Goal: Task Accomplishment & Management: Manage account settings

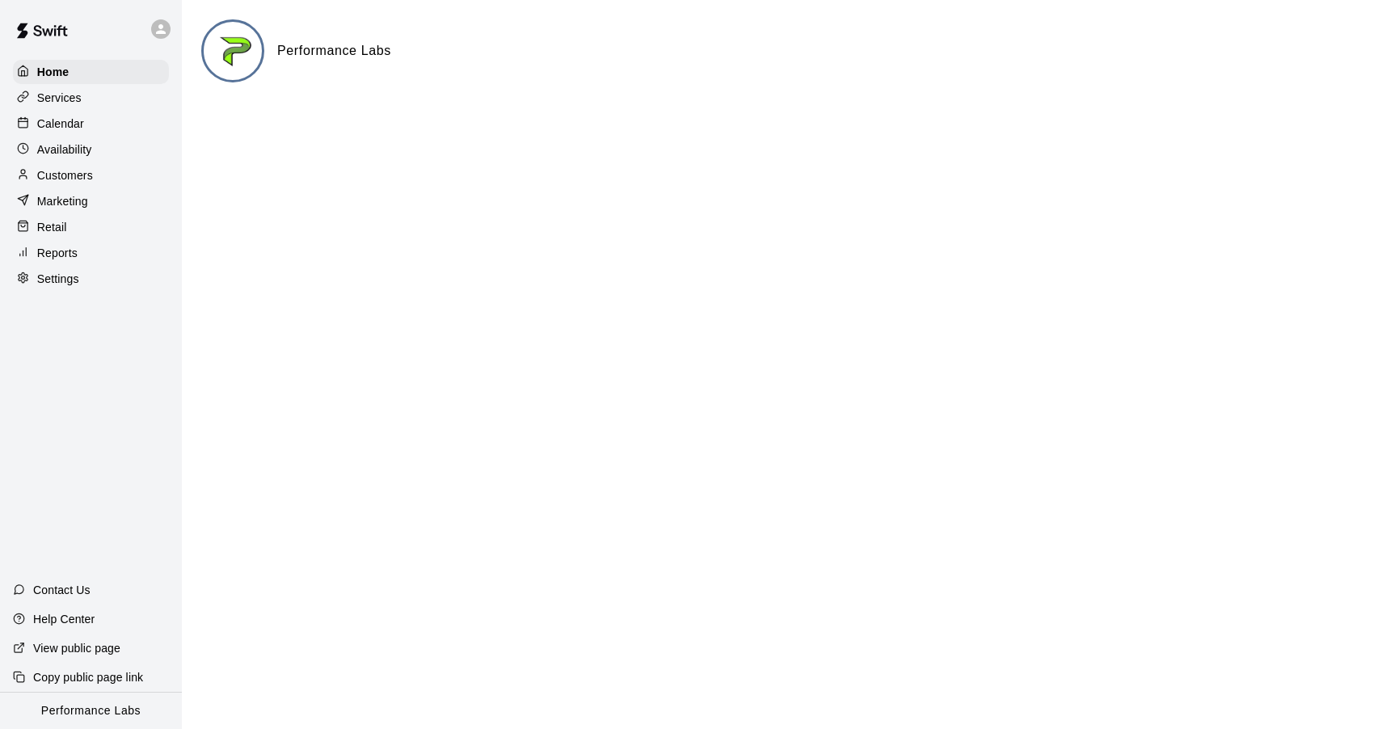
click at [64, 126] on p "Calendar" at bounding box center [60, 124] width 47 height 16
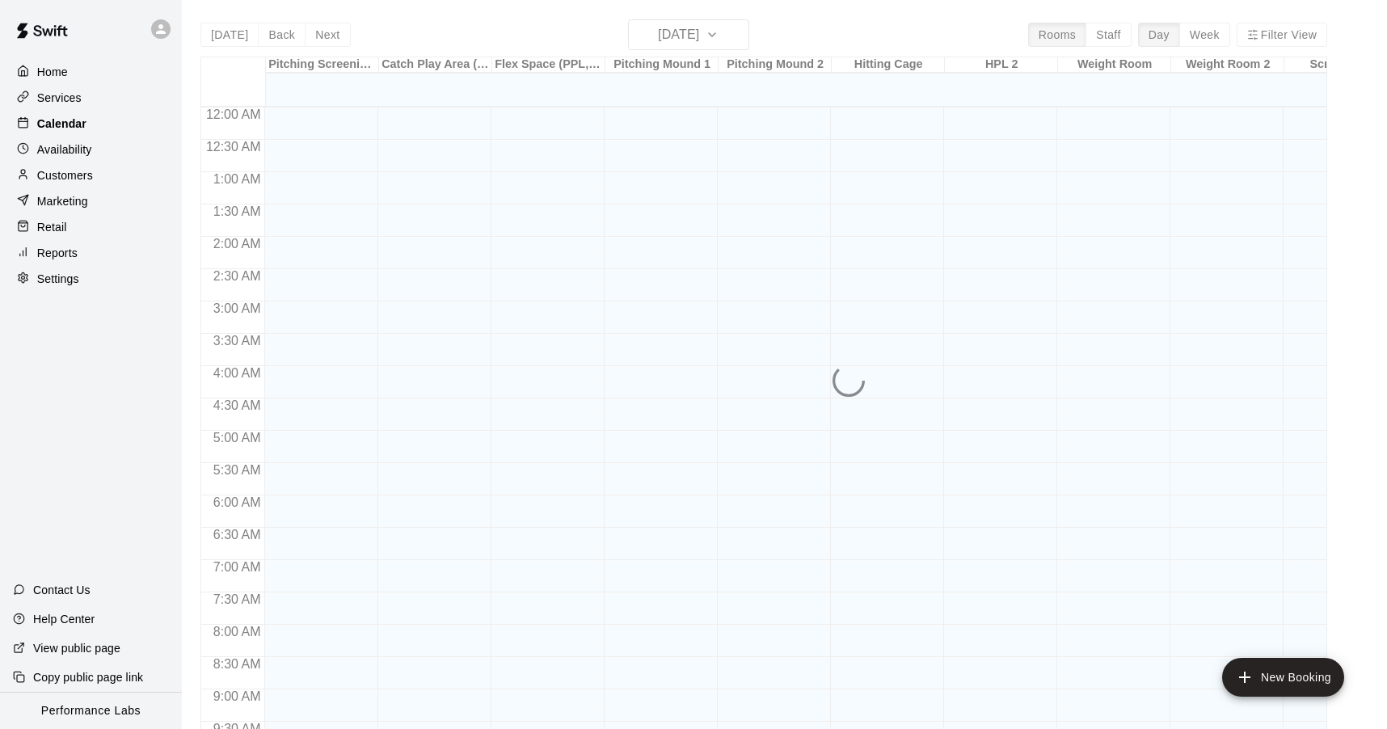
scroll to position [864, 0]
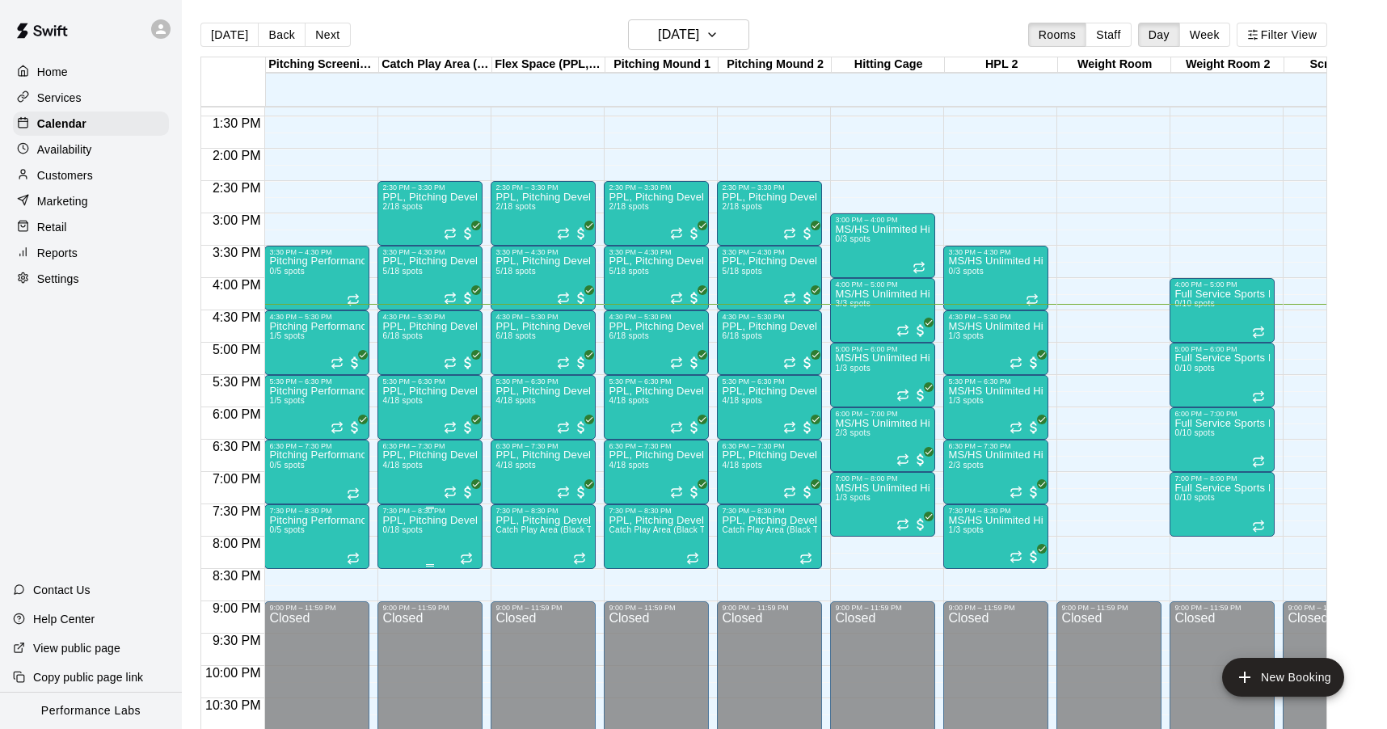
click at [430, 521] on p "PPL, Pitching Development Session" at bounding box center [429, 521] width 95 height 0
click at [403, 618] on icon "delete" at bounding box center [399, 614] width 11 height 15
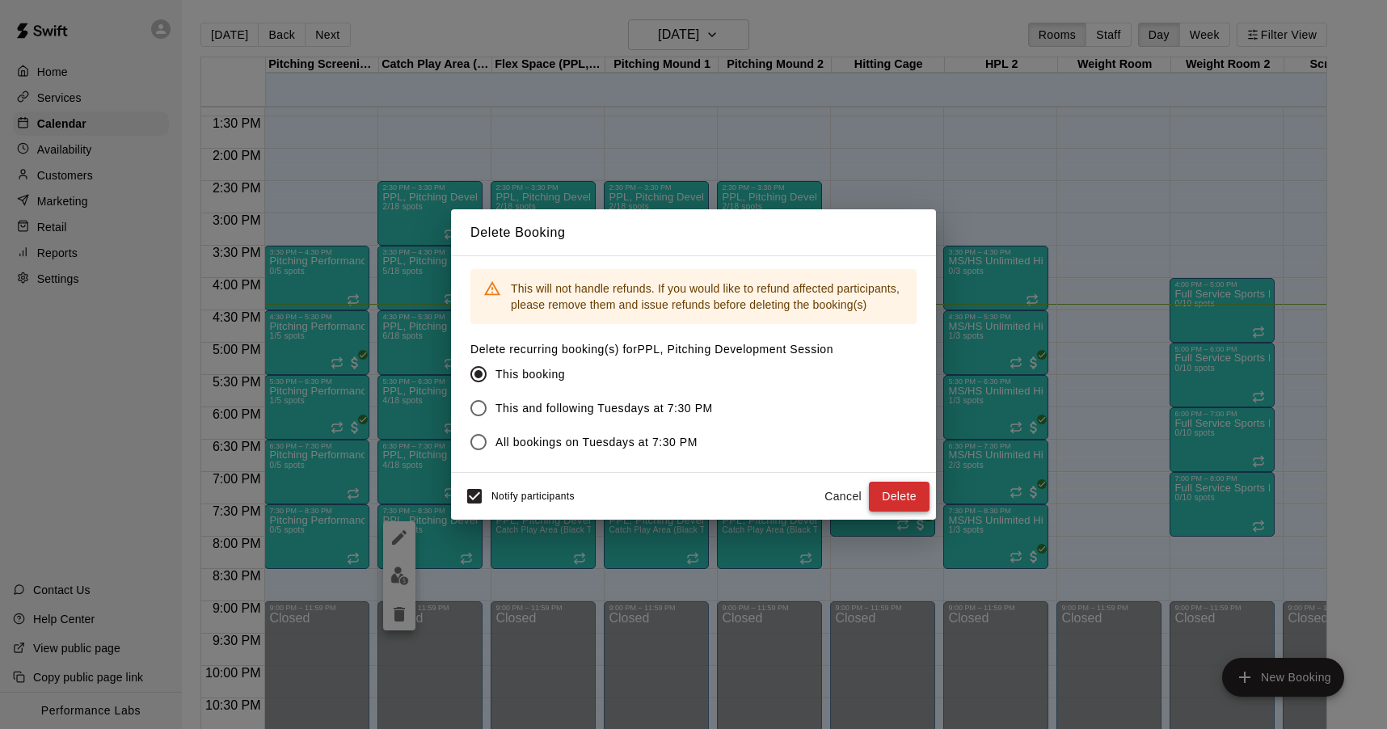
click at [921, 498] on button "Delete" at bounding box center [899, 497] width 61 height 30
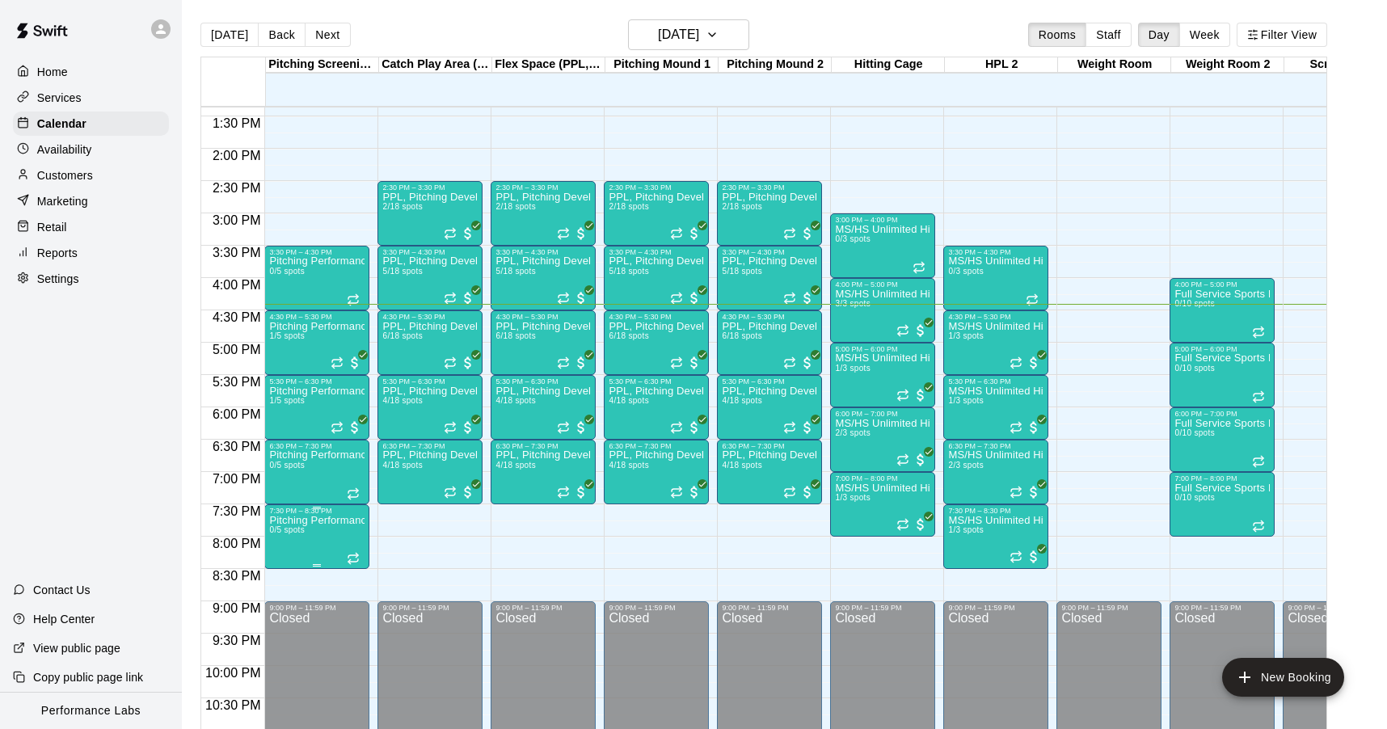
click at [292, 607] on icon "delete" at bounding box center [285, 609] width 19 height 19
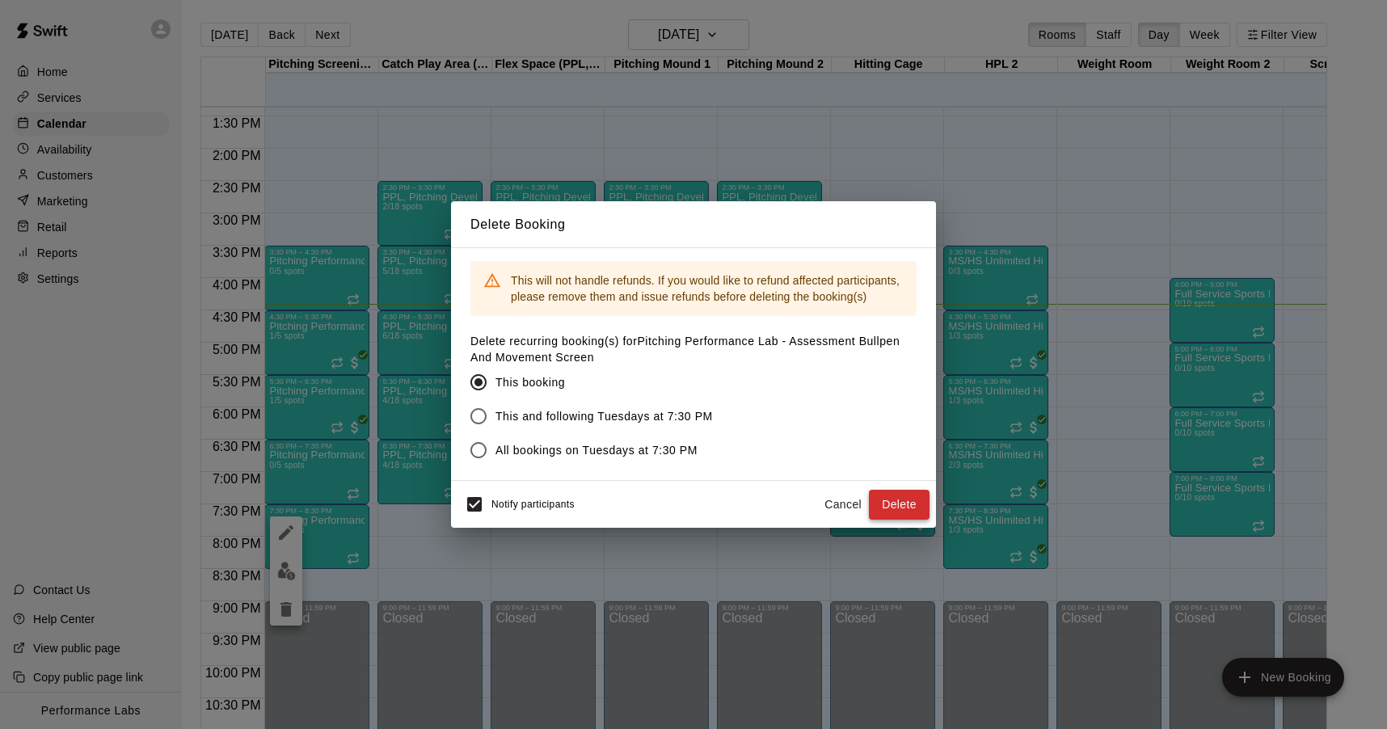
click at [893, 502] on button "Delete" at bounding box center [899, 505] width 61 height 30
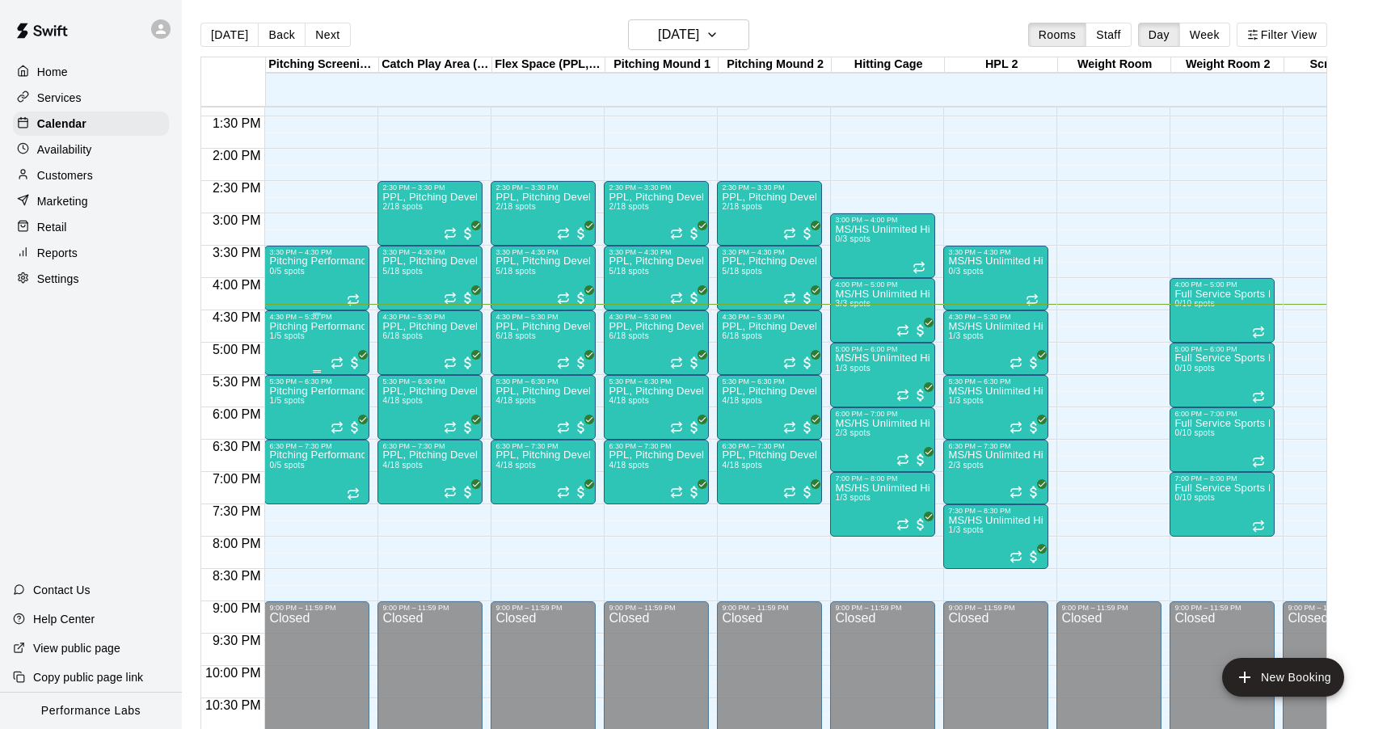
click at [324, 340] on div "Pitching Performance Lab - Assessment Bullpen And Movement Screen 1/5 spots" at bounding box center [316, 685] width 95 height 729
click at [324, 355] on div at bounding box center [693, 364] width 1387 height 729
click at [356, 361] on span "All customers have paid" at bounding box center [355, 363] width 16 height 16
click at [367, 410] on img "edit" at bounding box center [364, 410] width 19 height 19
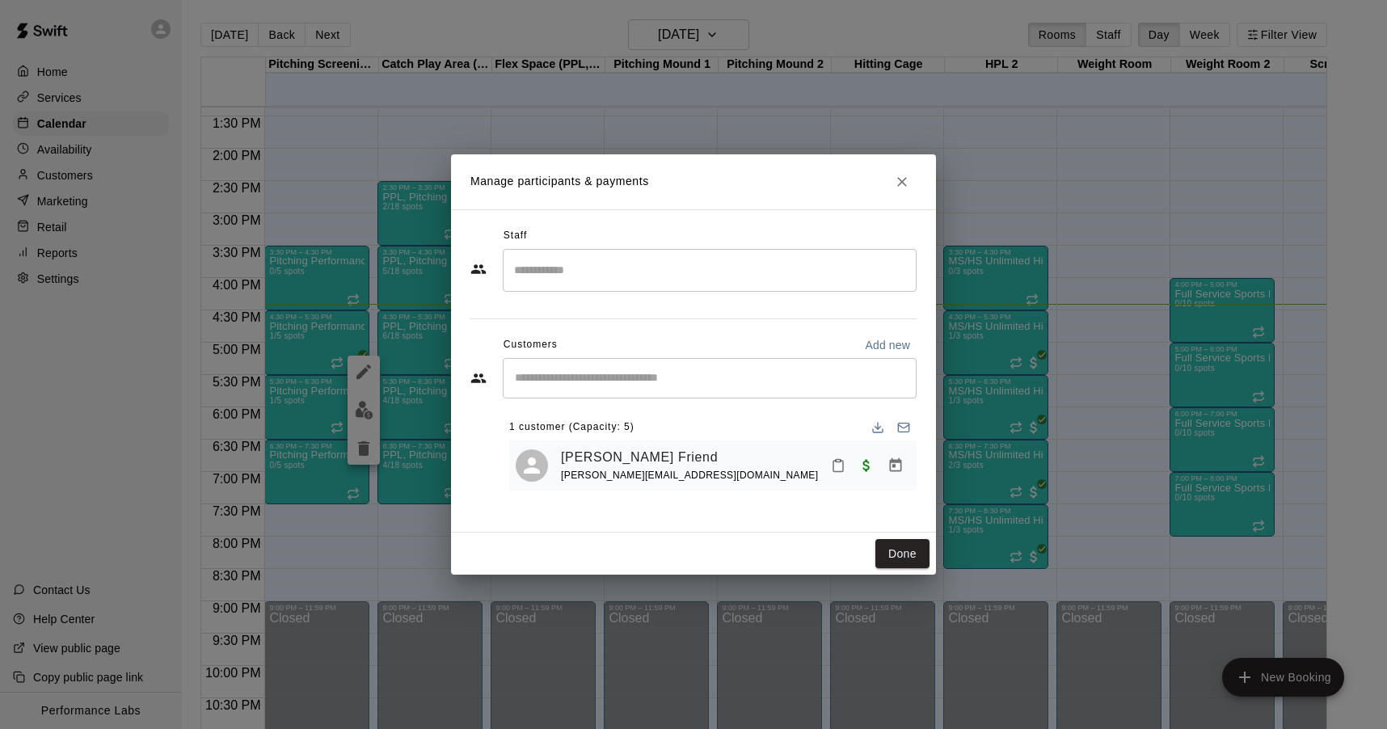
click at [907, 537] on div "Done" at bounding box center [693, 554] width 485 height 43
click at [907, 540] on button "Done" at bounding box center [902, 554] width 54 height 30
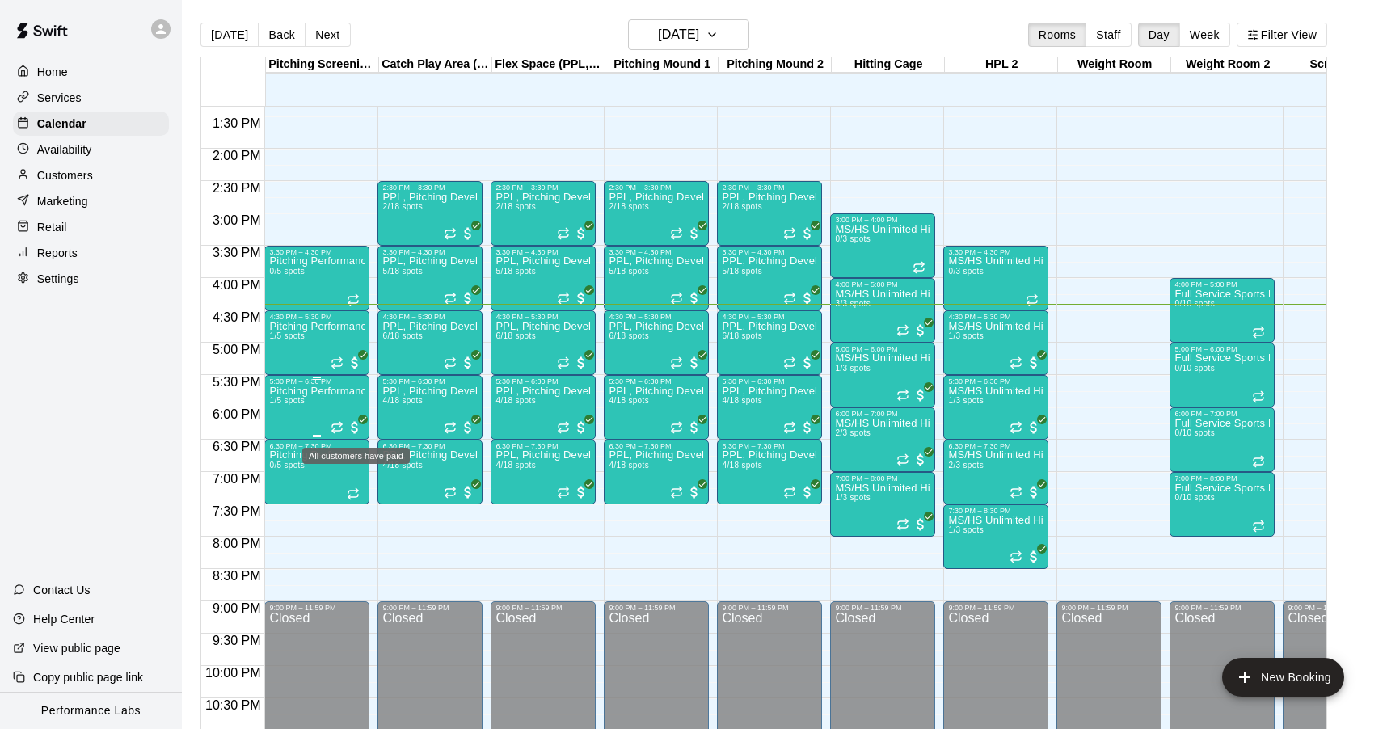
click at [354, 430] on span "All customers have paid" at bounding box center [355, 428] width 16 height 16
click at [368, 484] on button "edit" at bounding box center [364, 475] width 32 height 32
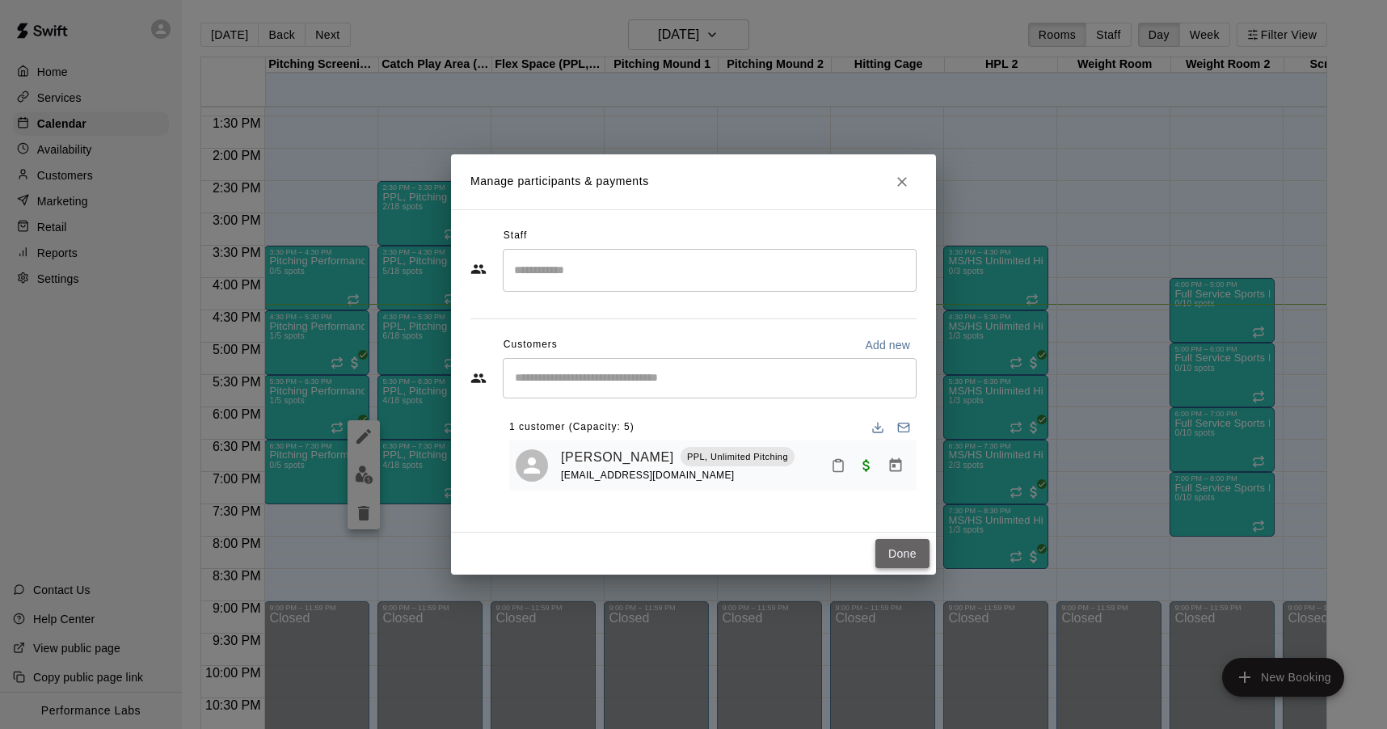
click at [906, 549] on button "Done" at bounding box center [902, 554] width 54 height 30
